Goal: Answer question/provide support

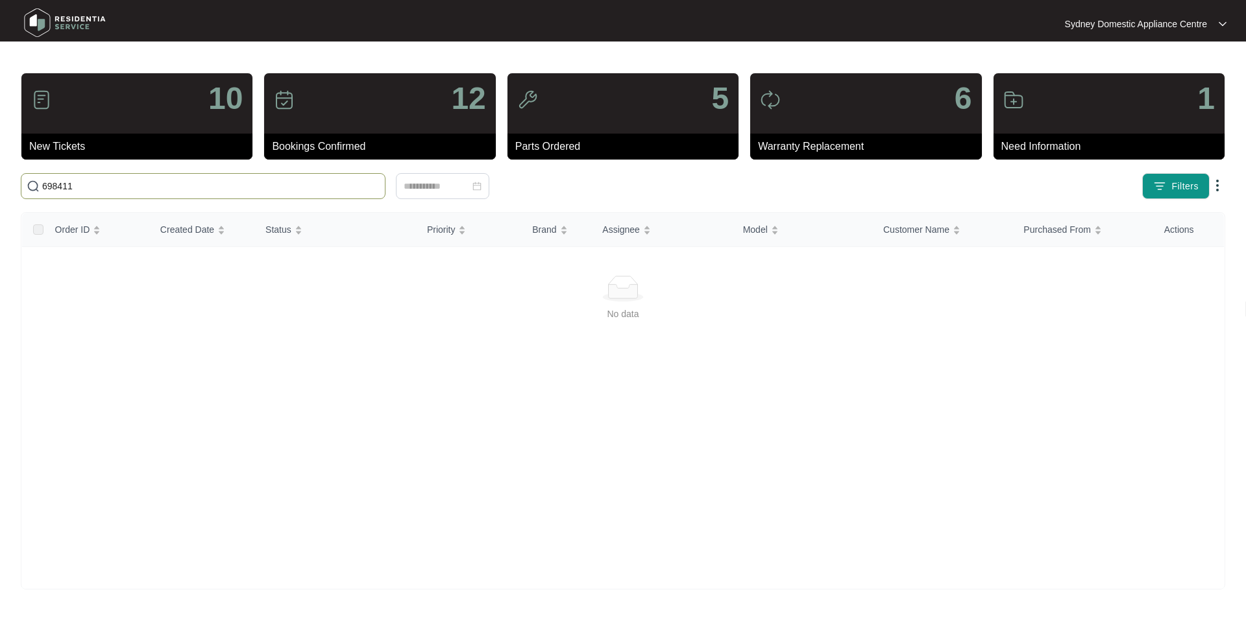
drag, startPoint x: 0, startPoint y: 0, endPoint x: 146, endPoint y: 132, distance: 196.6
click at [146, 132] on div "10 New Tickets 12 Bookings Confirmed 5 Parts Ordered 6 Warranty Replacement 1 N…" at bounding box center [623, 331] width 1204 height 517
drag, startPoint x: 93, startPoint y: 186, endPoint x: 10, endPoint y: 186, distance: 82.4
click at [10, 186] on main "10 New Tickets 12 Bookings Confirmed 5 Parts Ordered 6 Warranty Replacement 1 N…" at bounding box center [623, 309] width 1246 height 618
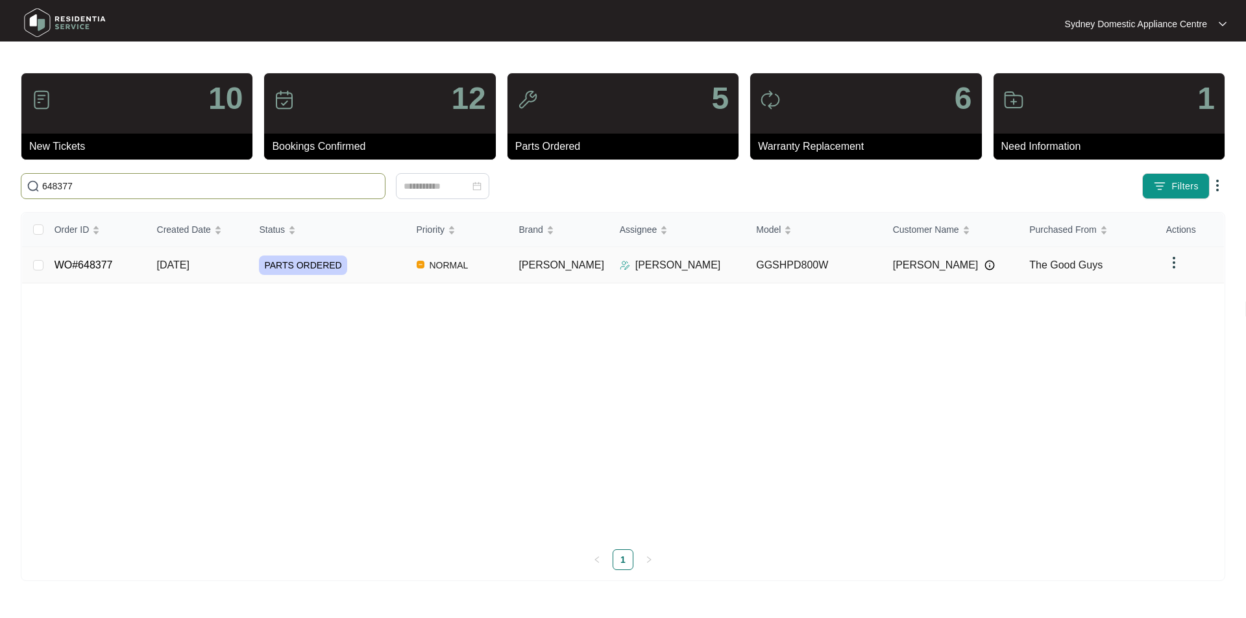
type input "648377"
click at [97, 271] on link "WO#648377" at bounding box center [83, 265] width 58 height 11
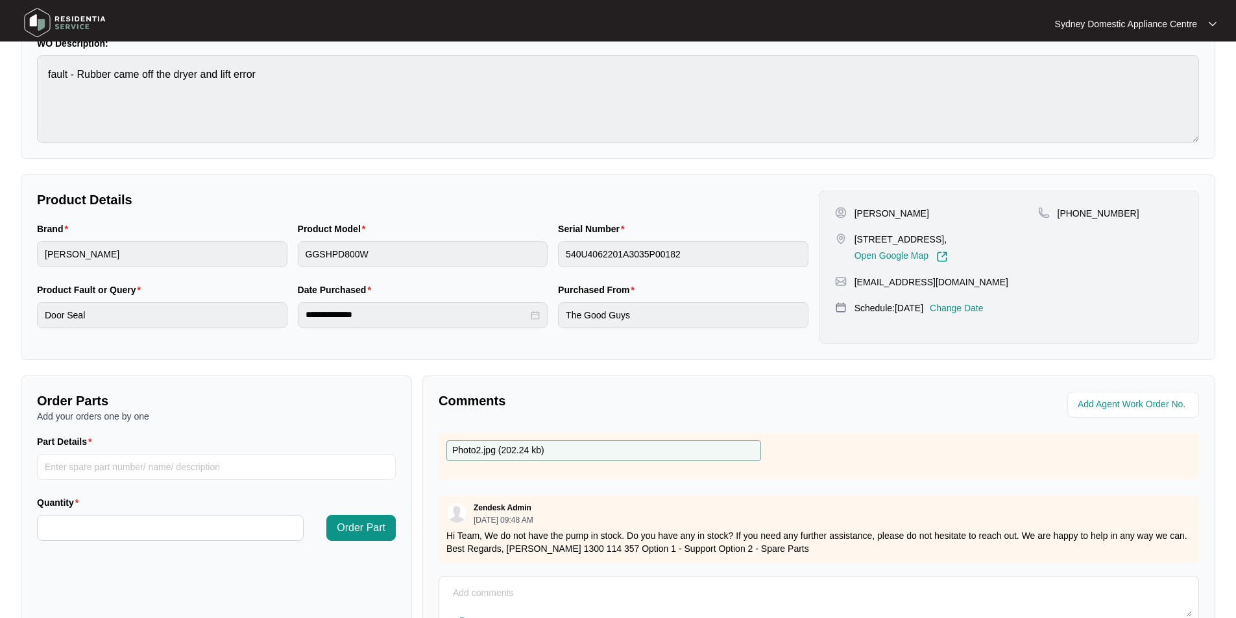
scroll to position [272, 0]
click at [559, 596] on textarea at bounding box center [819, 600] width 746 height 34
paste textarea "Pump 1 SP21052"
click at [559, 609] on textarea "Hi [PERSON_NAME]. Thank you for your email. Yes, we do have Pump 1 SP21052" at bounding box center [819, 600] width 746 height 34
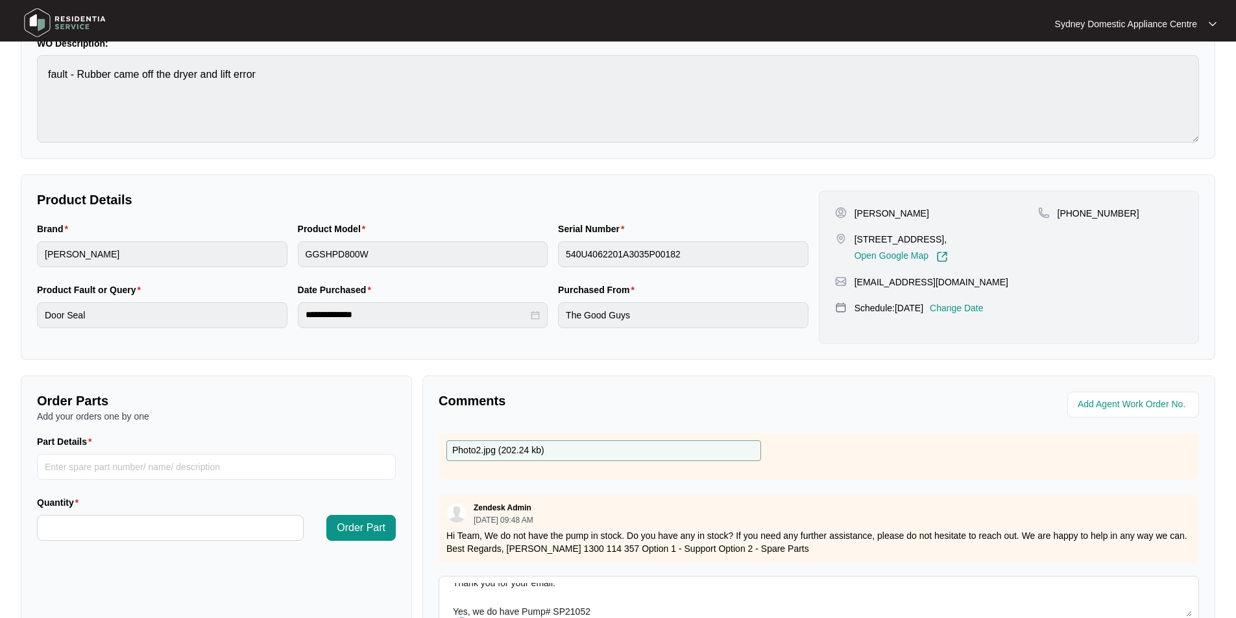
click at [601, 607] on textarea "Hi [PERSON_NAME]. Thank you for your email. Yes, we do have Pump# SP21052" at bounding box center [819, 600] width 746 height 34
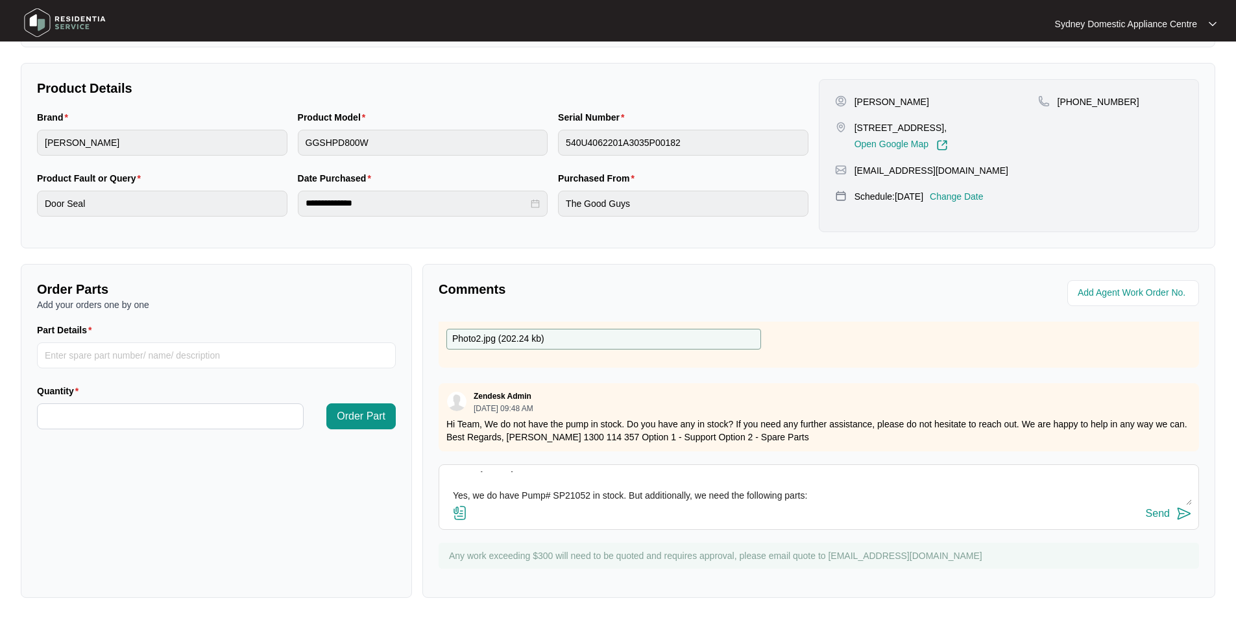
scroll to position [243, 0]
click at [841, 496] on textarea "Hi [PERSON_NAME]. Thank you for your email. Yes, we do have Pump# SP21052 in st…" at bounding box center [819, 488] width 746 height 34
paste textarea "1.10 Water Level Sensor Assembly 1 SP21053 2.3 Front Support Seal 1 SP21301"
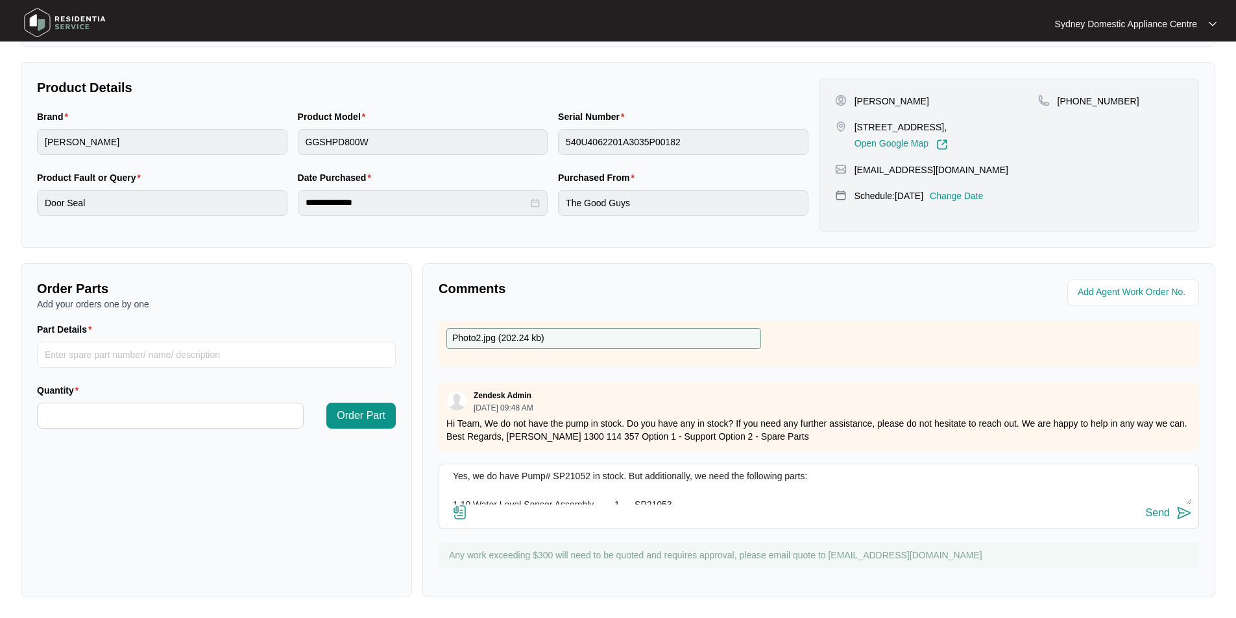
scroll to position [95, 0]
click at [647, 483] on textarea "Hi [PERSON_NAME]. Thank you for your email. Yes, we do have Pump# SP21052 in st…" at bounding box center [819, 488] width 746 height 34
type textarea "Hi [PERSON_NAME]. Thank you for your email. Yes, we do have Pump# SP21052 in st…"
click at [1183, 518] on img at bounding box center [1184, 513] width 16 height 16
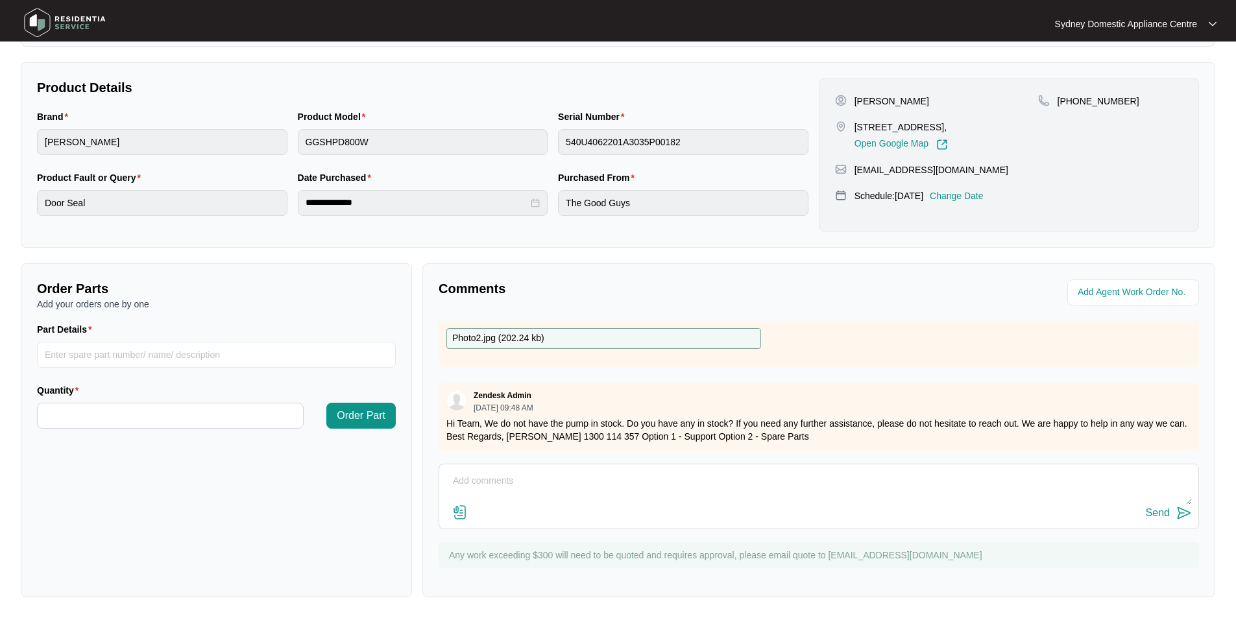
scroll to position [0, 0]
